Goal: Information Seeking & Learning: Learn about a topic

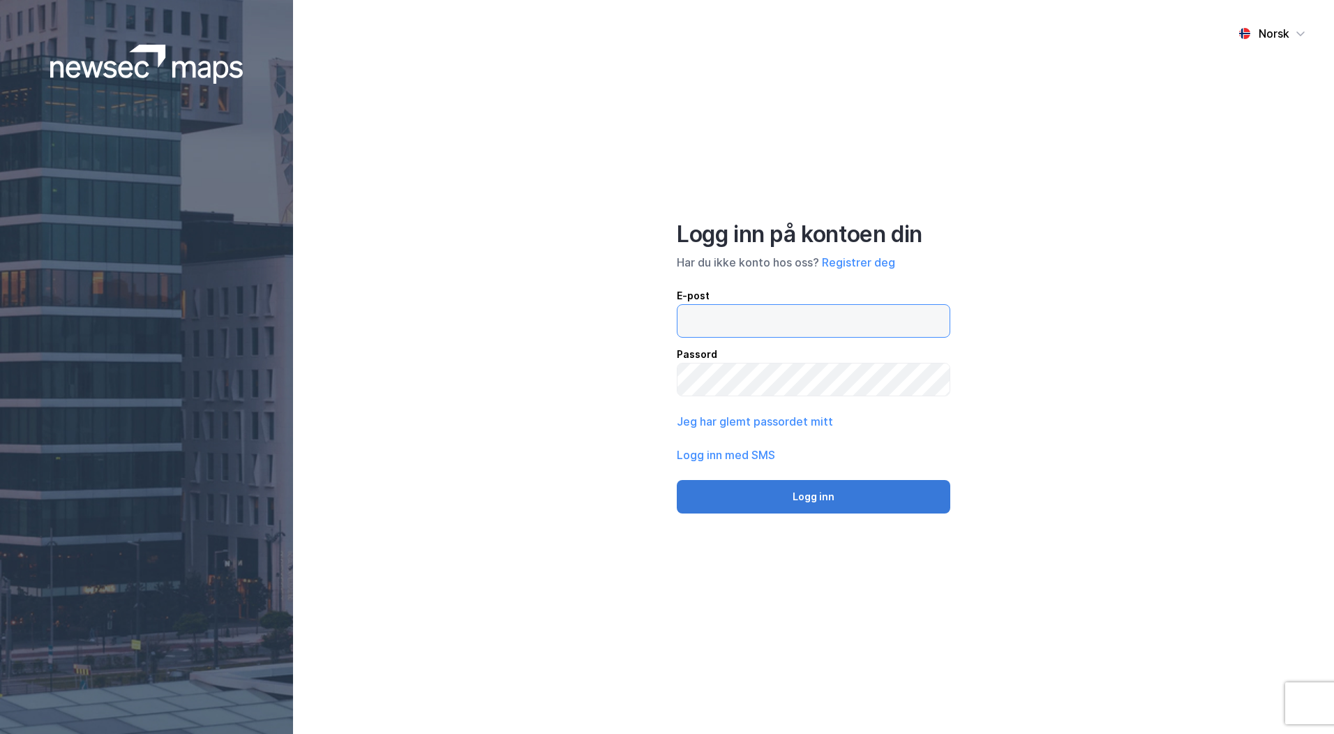
type input "[PERSON_NAME][EMAIL_ADDRESS][DOMAIN_NAME]"
click at [738, 495] on button "Logg inn" at bounding box center [814, 496] width 274 height 33
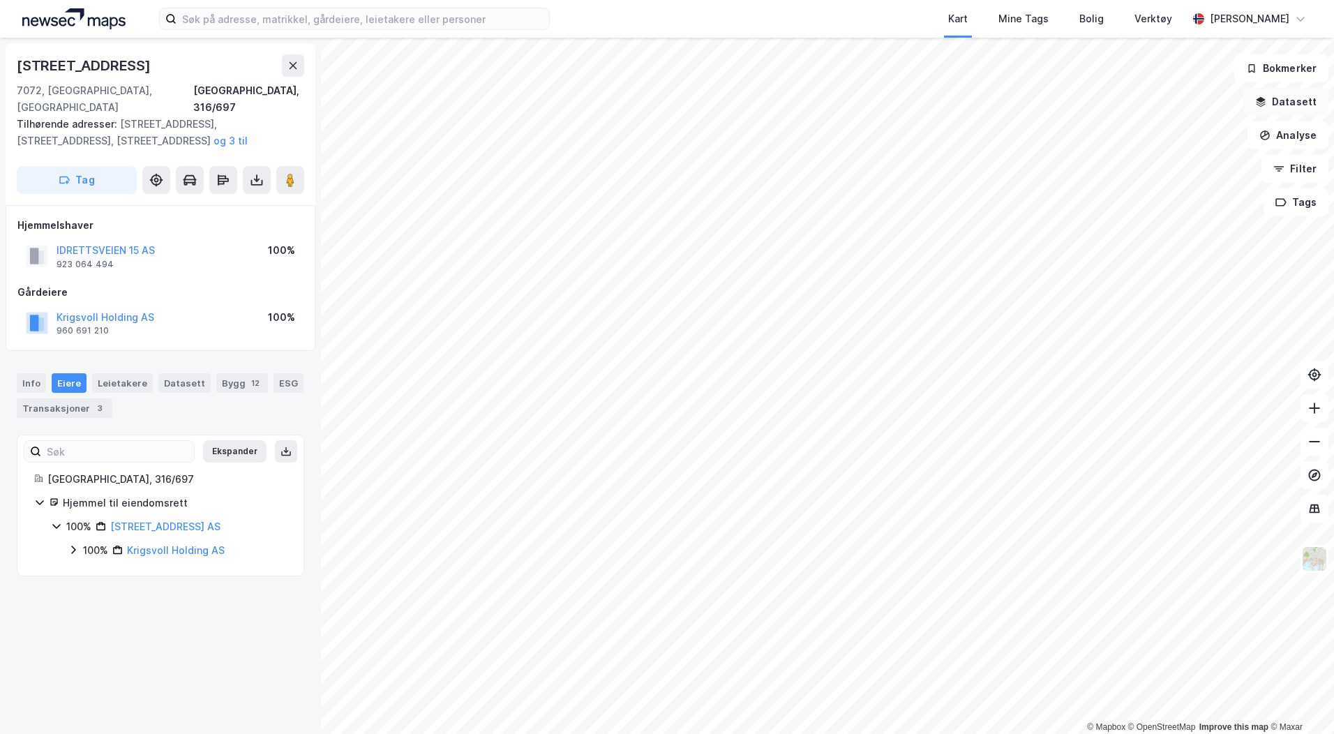
click at [1283, 101] on button "Datasett" at bounding box center [1285, 102] width 85 height 28
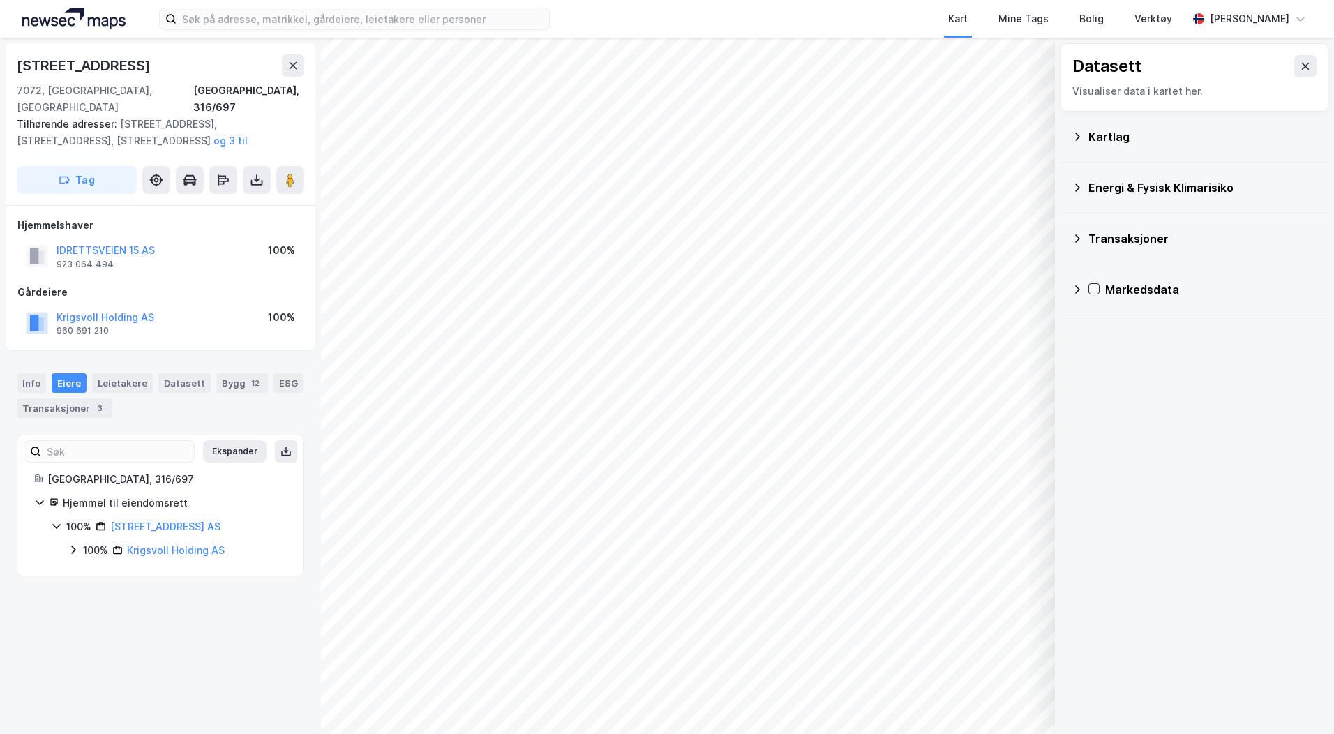
click at [1112, 147] on div "Kartlag" at bounding box center [1195, 136] width 246 height 33
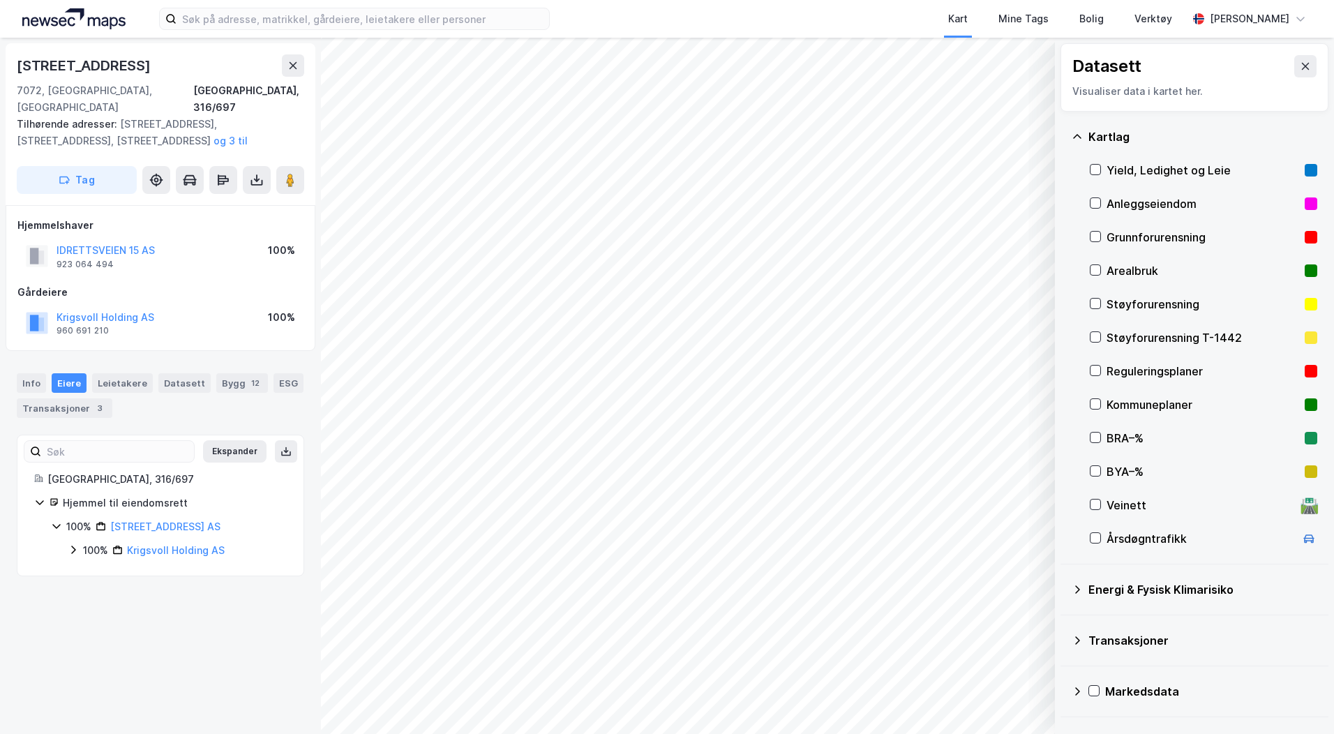
click at [1103, 372] on div "Reguleringsplaner" at bounding box center [1203, 370] width 227 height 33
click at [39, 373] on div "Info" at bounding box center [31, 383] width 29 height 20
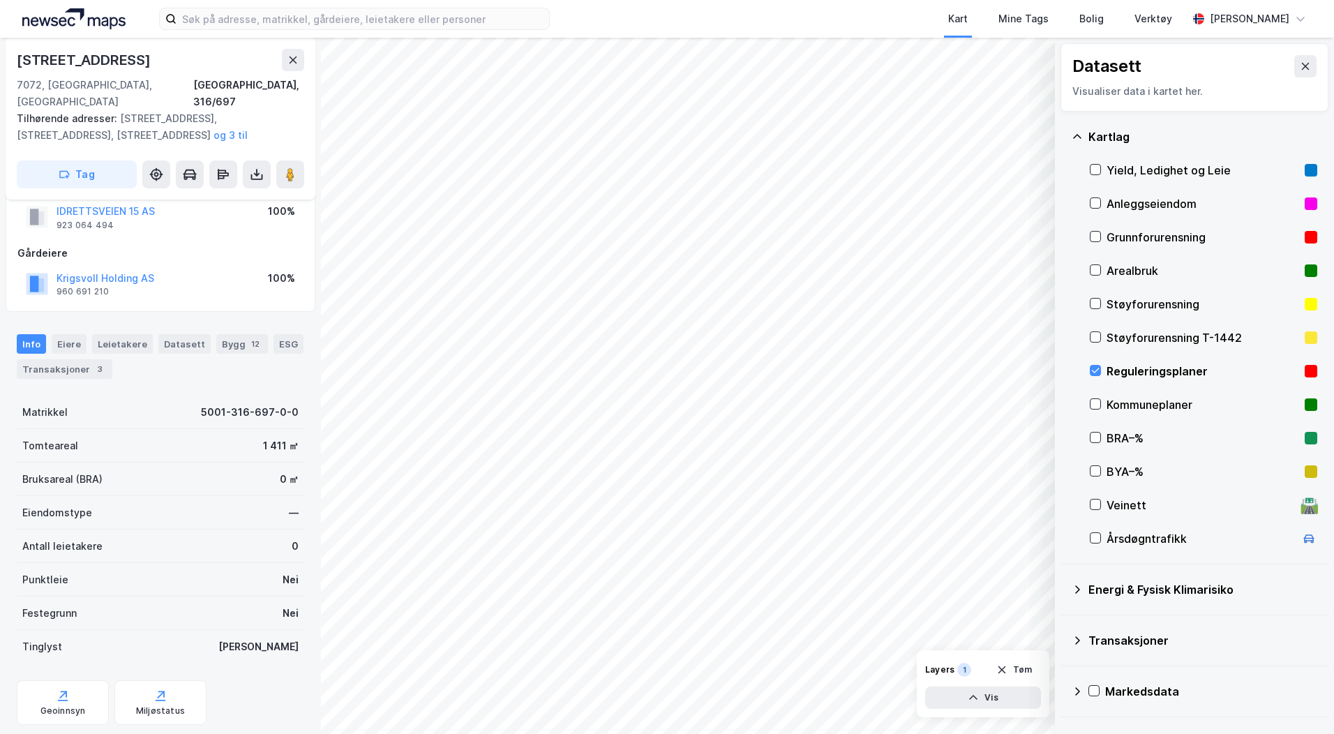
scroll to position [59, 0]
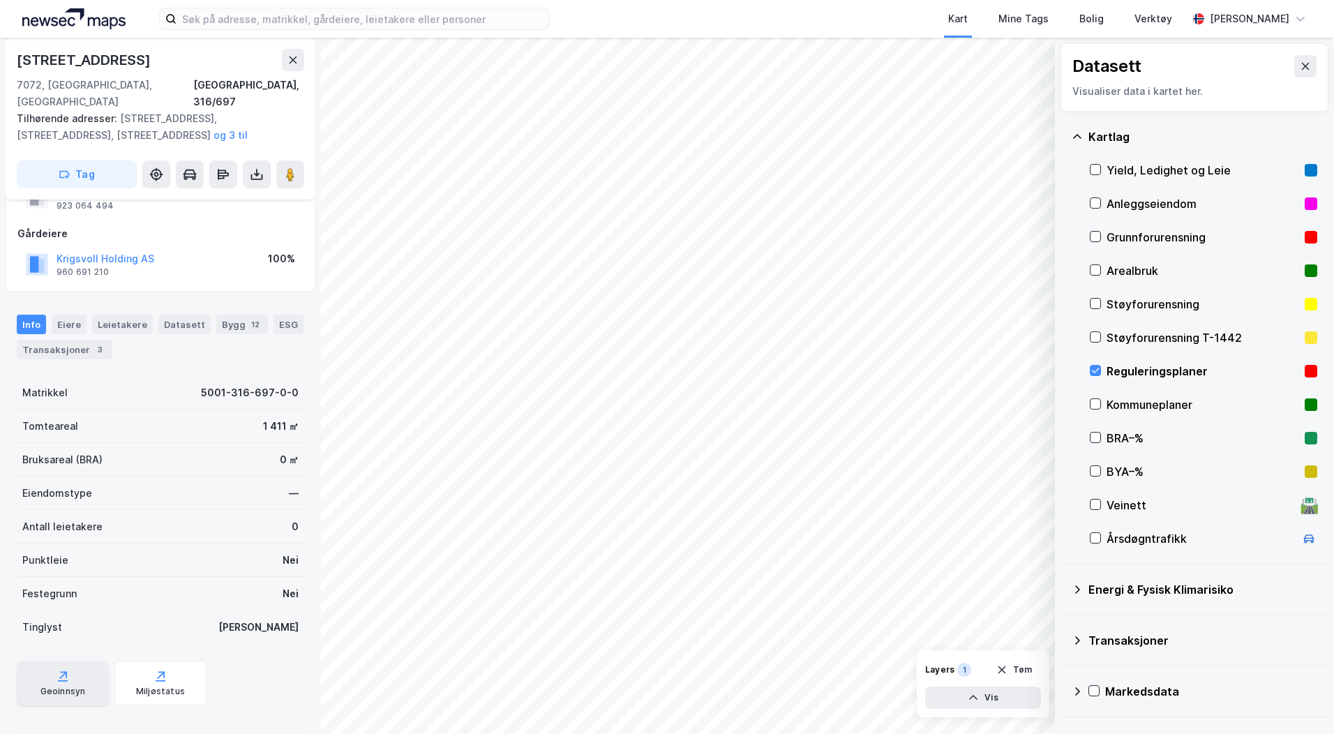
click at [63, 669] on icon at bounding box center [63, 676] width 14 height 14
click at [1092, 368] on icon at bounding box center [1096, 371] width 10 height 10
click at [253, 167] on icon at bounding box center [257, 174] width 14 height 14
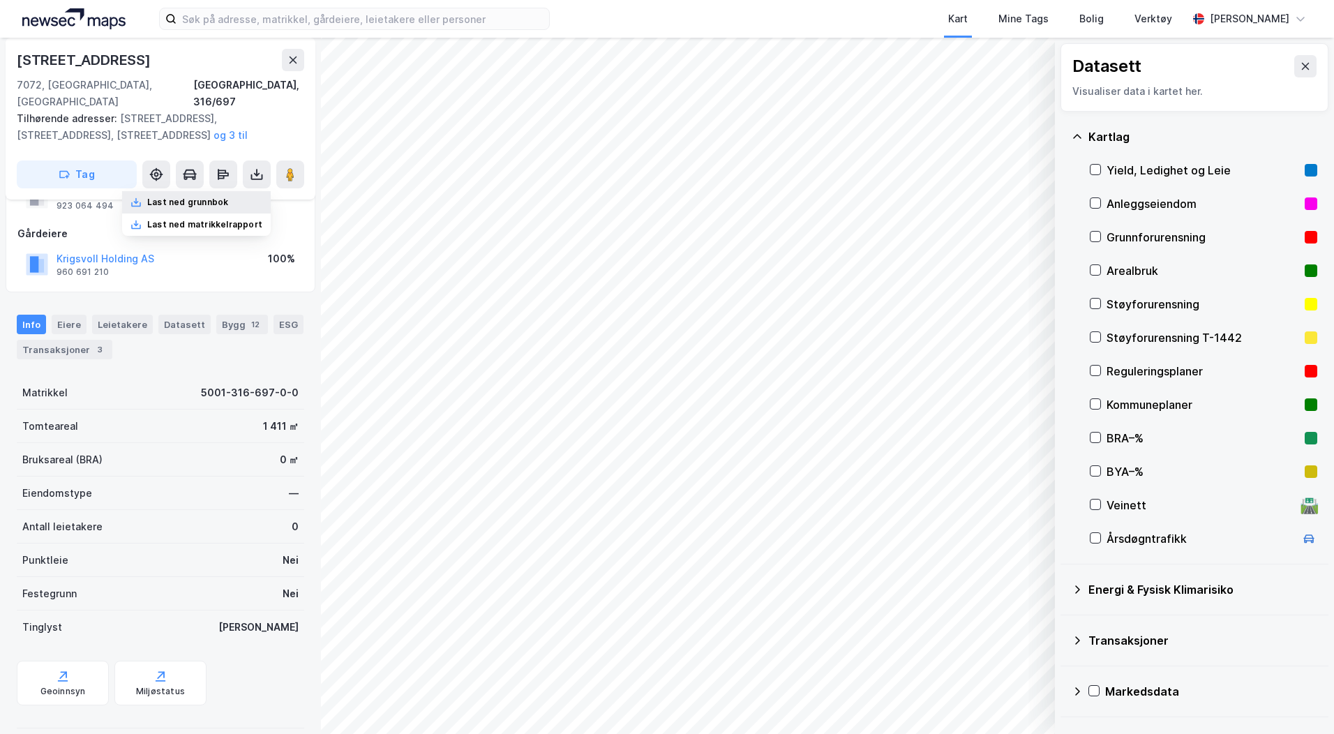
click at [226, 197] on div "Last ned grunnbok" at bounding box center [187, 202] width 81 height 11
click at [1300, 69] on icon at bounding box center [1305, 66] width 11 height 11
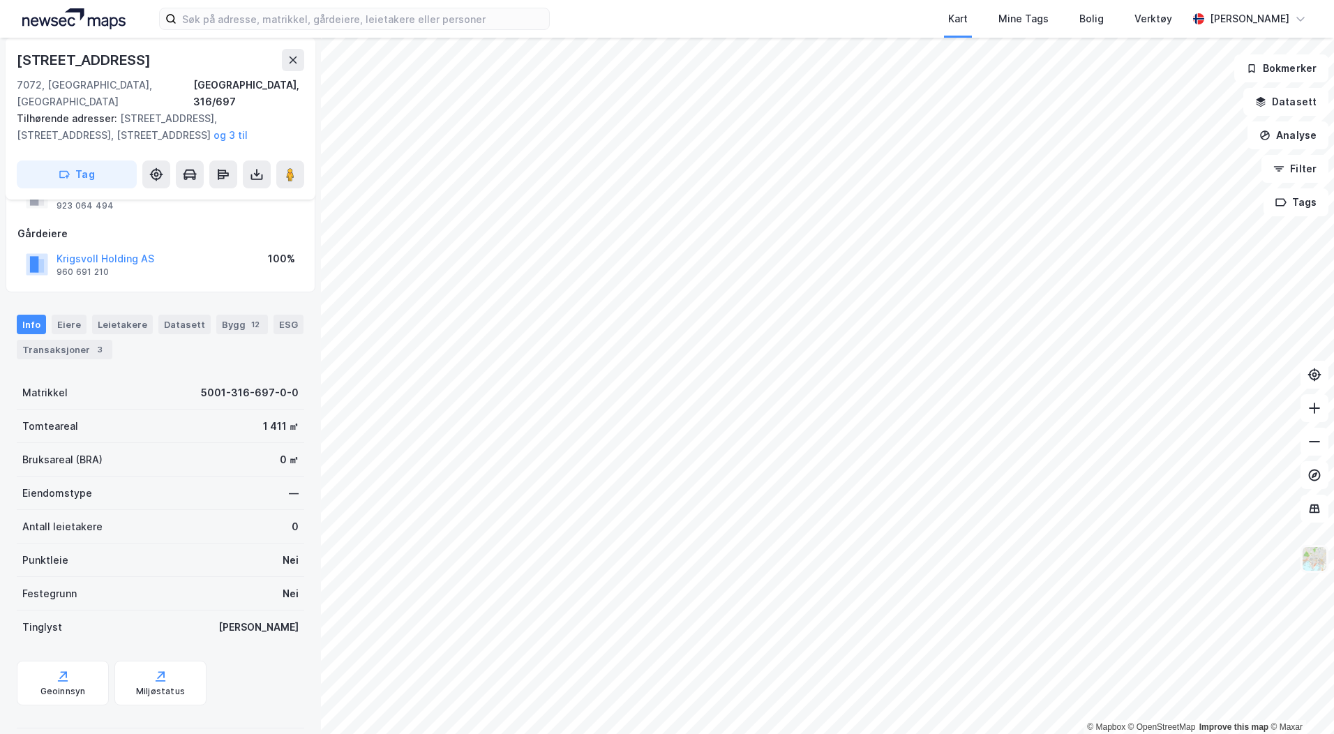
click at [1321, 556] on img at bounding box center [1314, 559] width 27 height 27
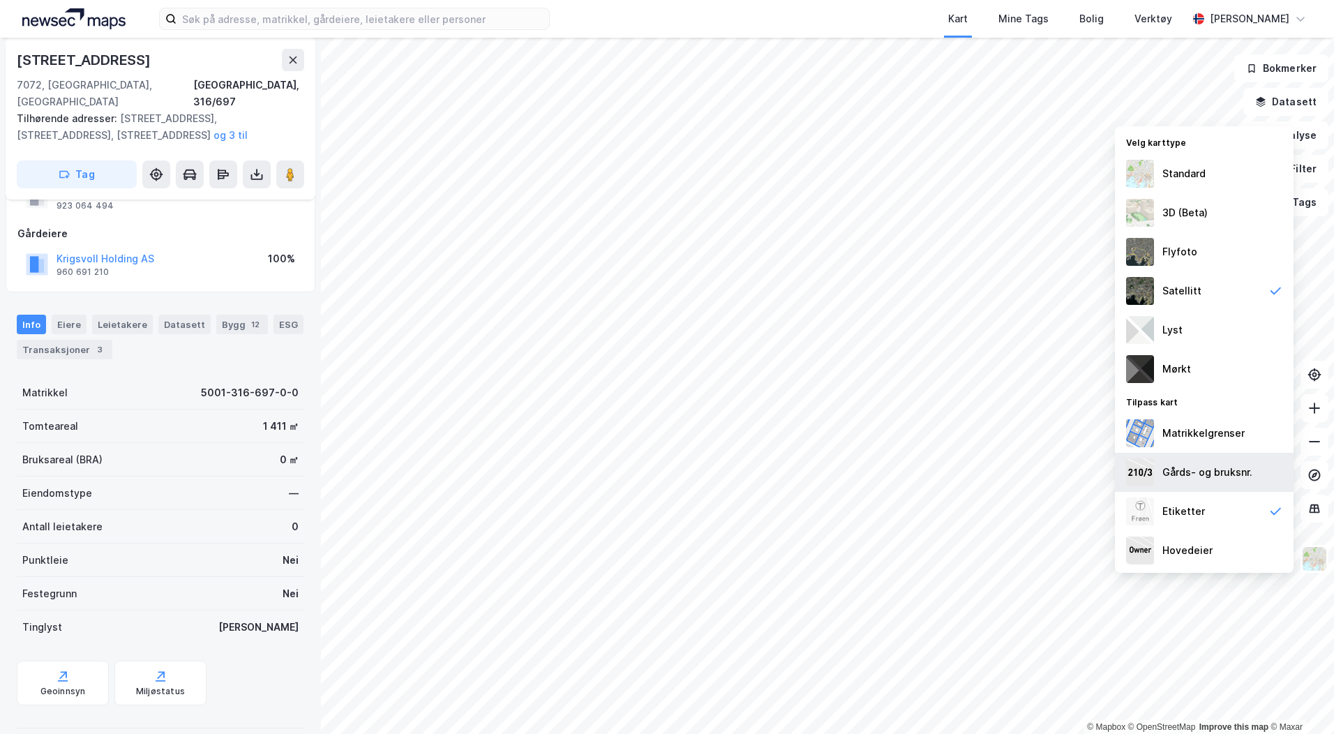
click at [1218, 467] on div "Gårds- og bruksnr." at bounding box center [1208, 472] width 90 height 17
click at [1251, 438] on div "Matrikkelgrenser" at bounding box center [1204, 433] width 179 height 39
